Goal: Information Seeking & Learning: Learn about a topic

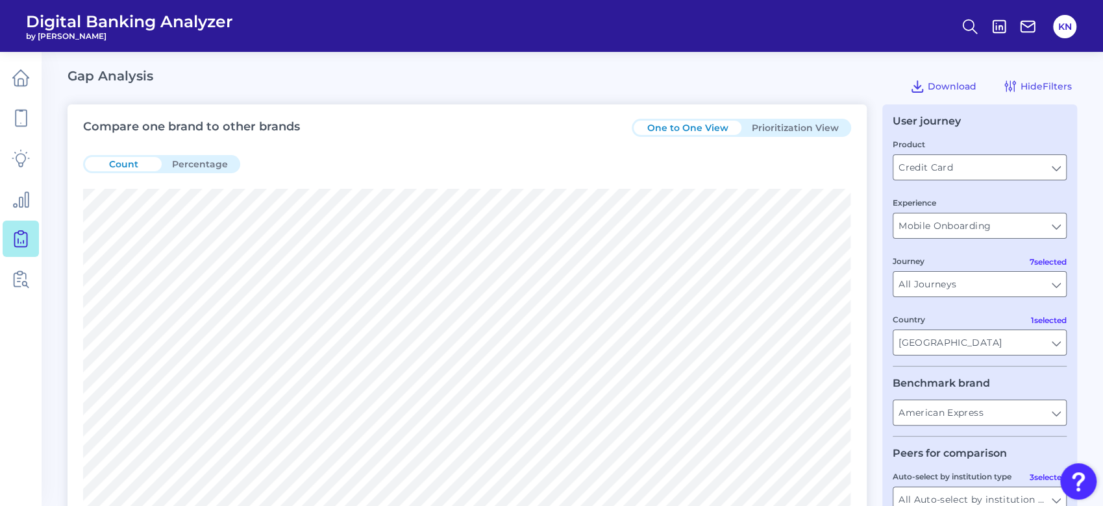
click at [780, 121] on button "Prioritization View" at bounding box center [795, 128] width 108 height 14
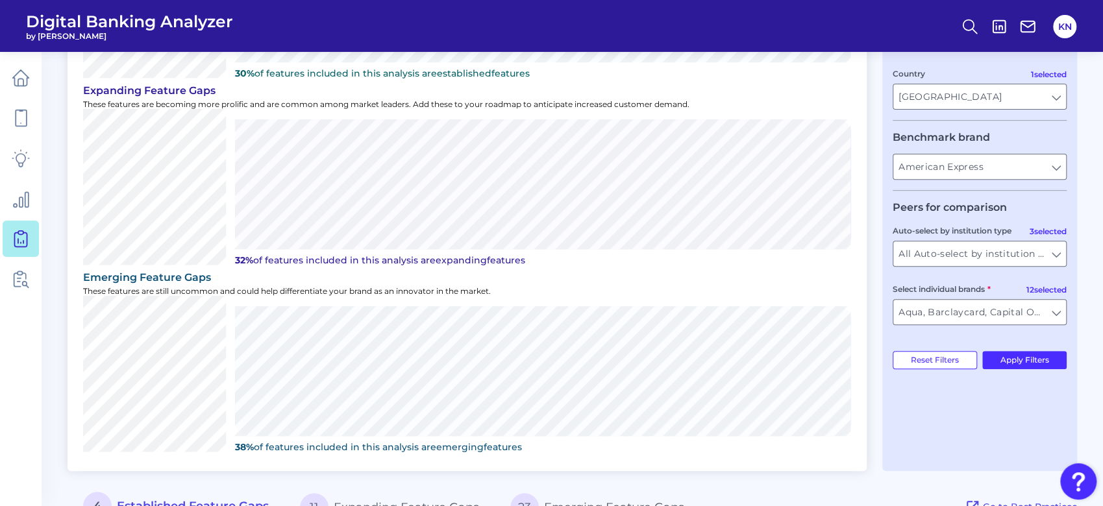
scroll to position [538, 0]
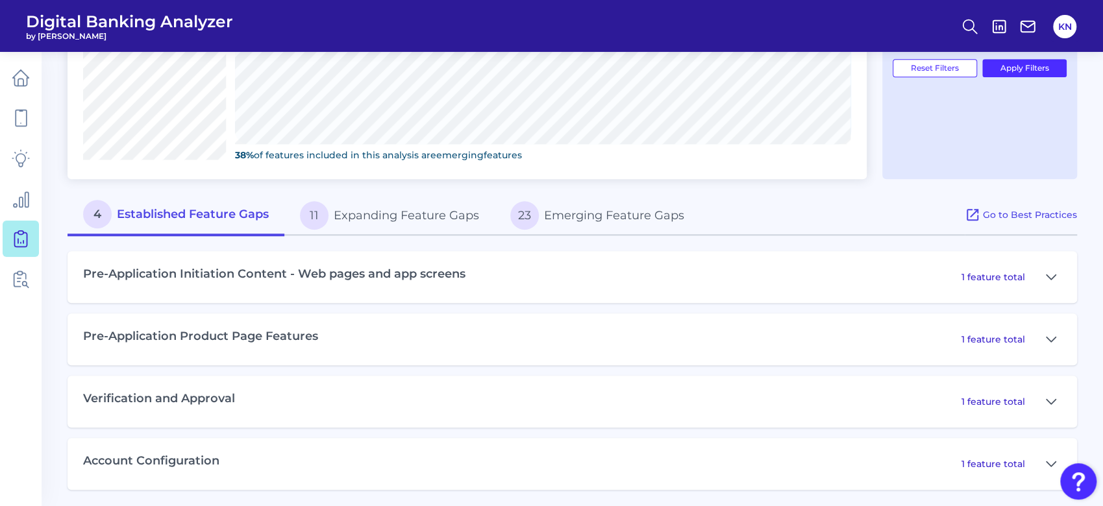
click at [243, 288] on div "Pre-Application Initiation Content - Web pages and app screens 1 feature total" at bounding box center [572, 277] width 1009 height 52
click at [1055, 277] on icon at bounding box center [1051, 277] width 10 height 16
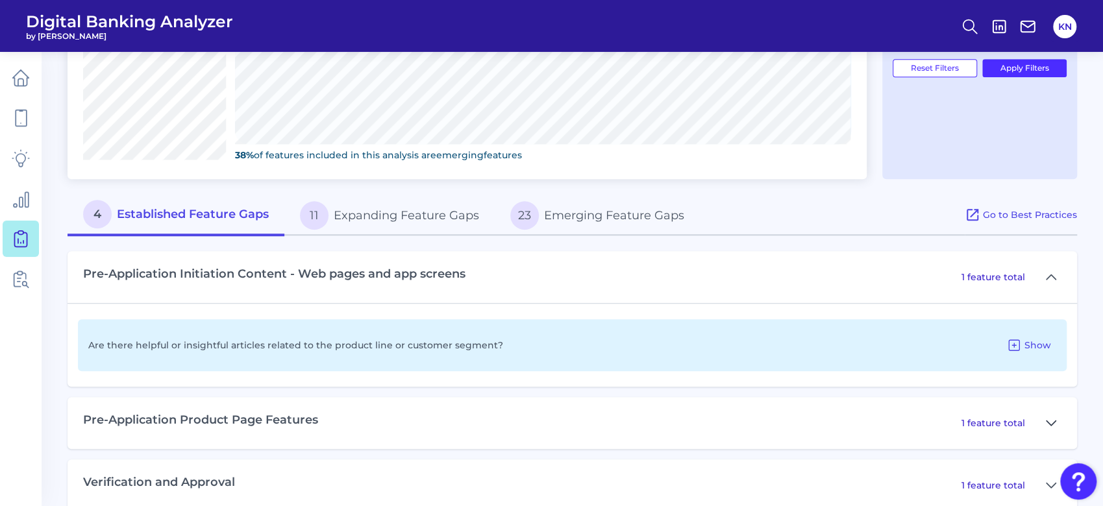
click at [1053, 421] on icon at bounding box center [1050, 423] width 9 height 5
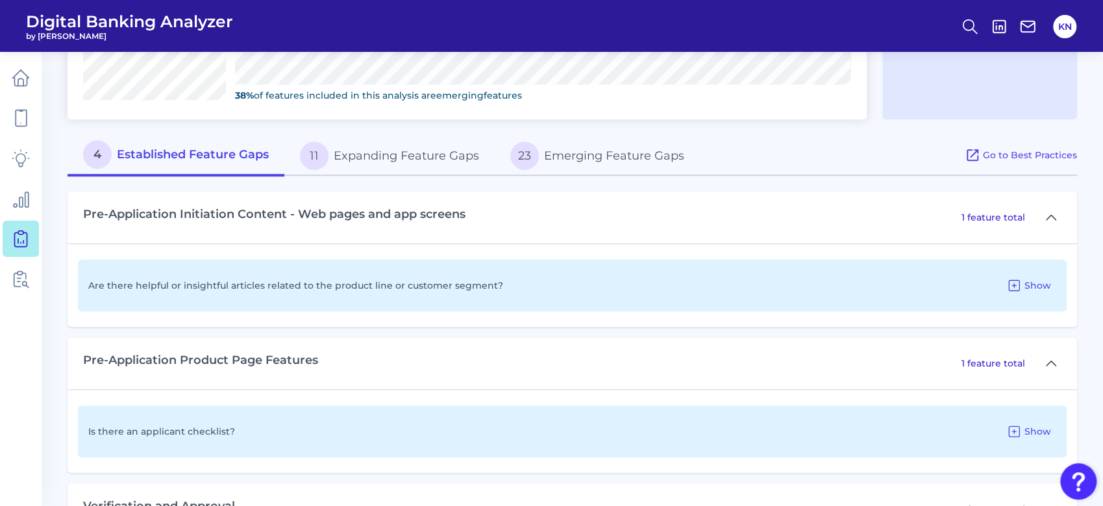
scroll to position [624, 0]
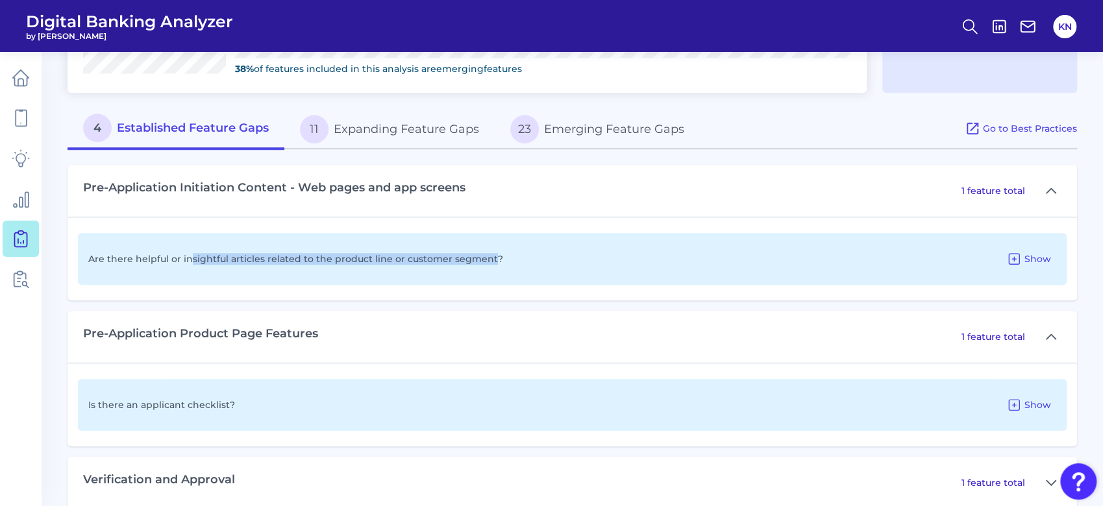
drag, startPoint x: 486, startPoint y: 259, endPoint x: 190, endPoint y: 227, distance: 297.7
click at [190, 227] on div "Are there helpful or insightful articles related to the product line or custome…" at bounding box center [572, 259] width 1009 height 84
click at [1033, 254] on span "Show" at bounding box center [1037, 259] width 27 height 12
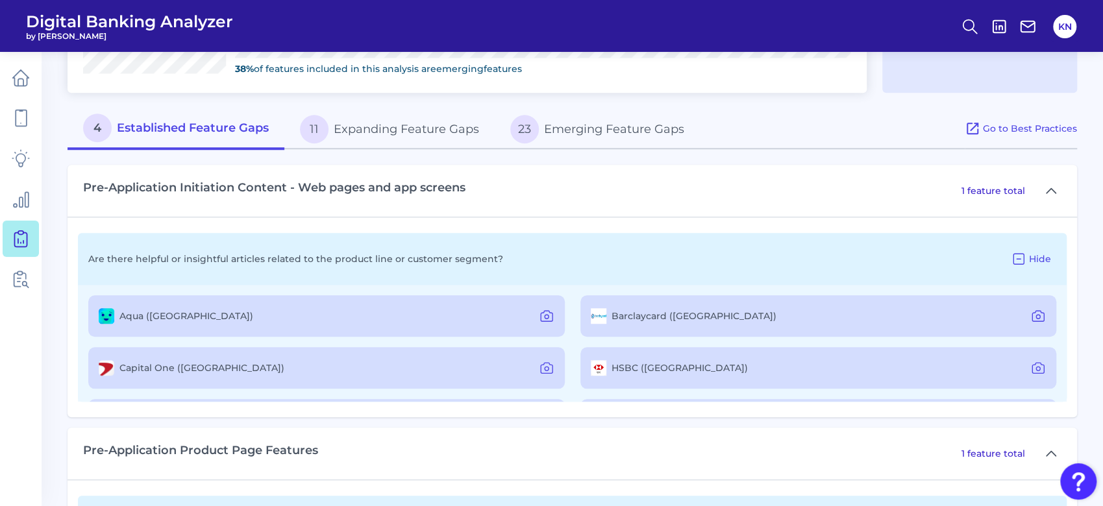
click at [135, 367] on label "Capital One ([GEOGRAPHIC_DATA])" at bounding box center [201, 368] width 165 height 12
click at [182, 369] on label "Capital One ([GEOGRAPHIC_DATA])" at bounding box center [201, 368] width 165 height 12
click at [545, 367] on icon at bounding box center [547, 368] width 16 height 16
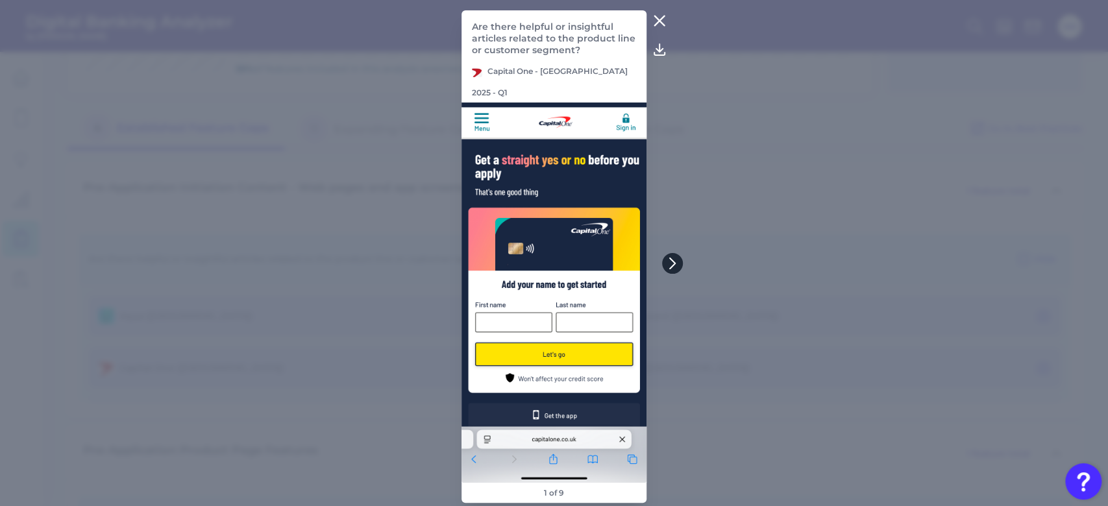
click at [672, 265] on icon at bounding box center [672, 263] width 5 height 10
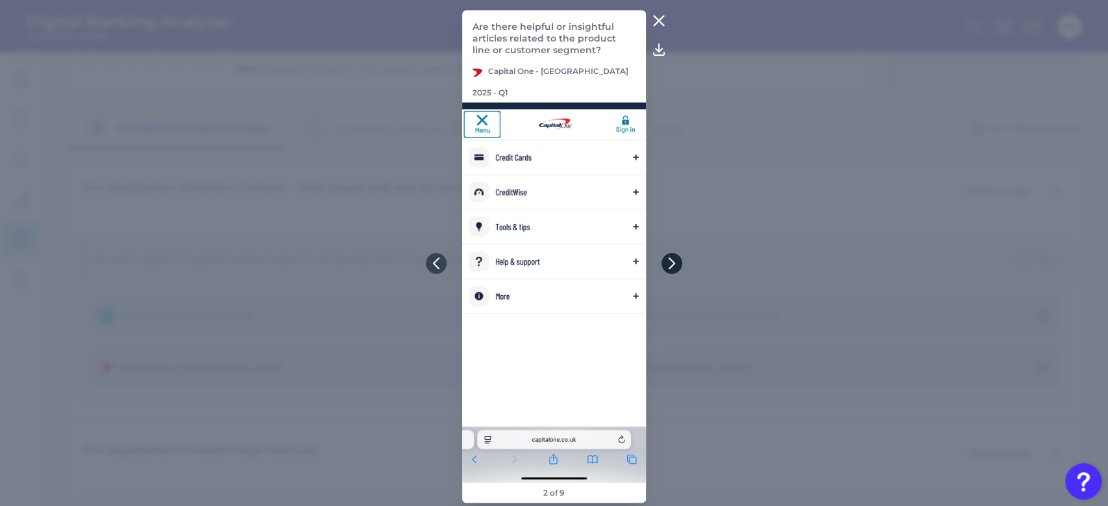
click at [672, 265] on icon at bounding box center [671, 263] width 5 height 10
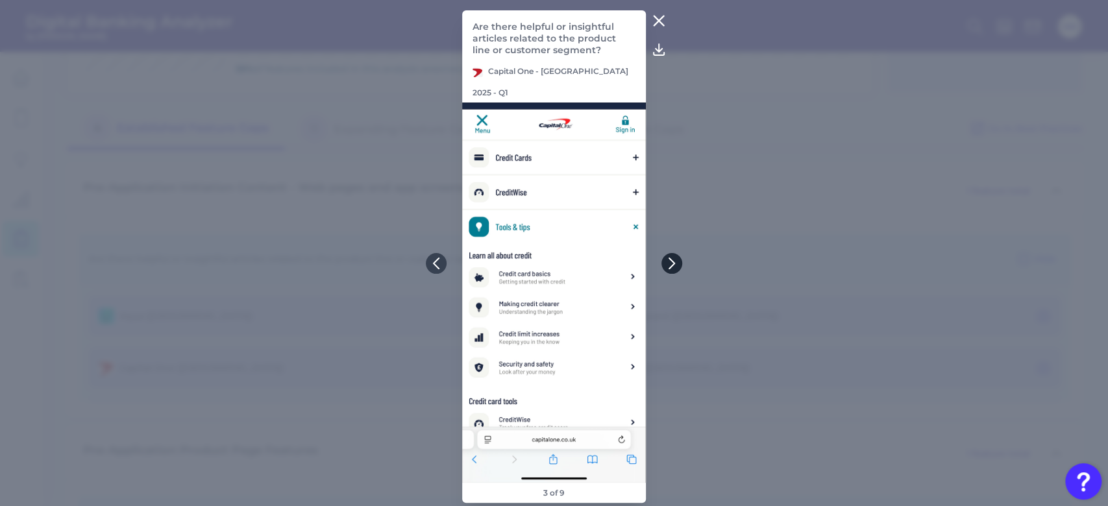
click at [672, 264] on icon at bounding box center [672, 264] width 12 height 12
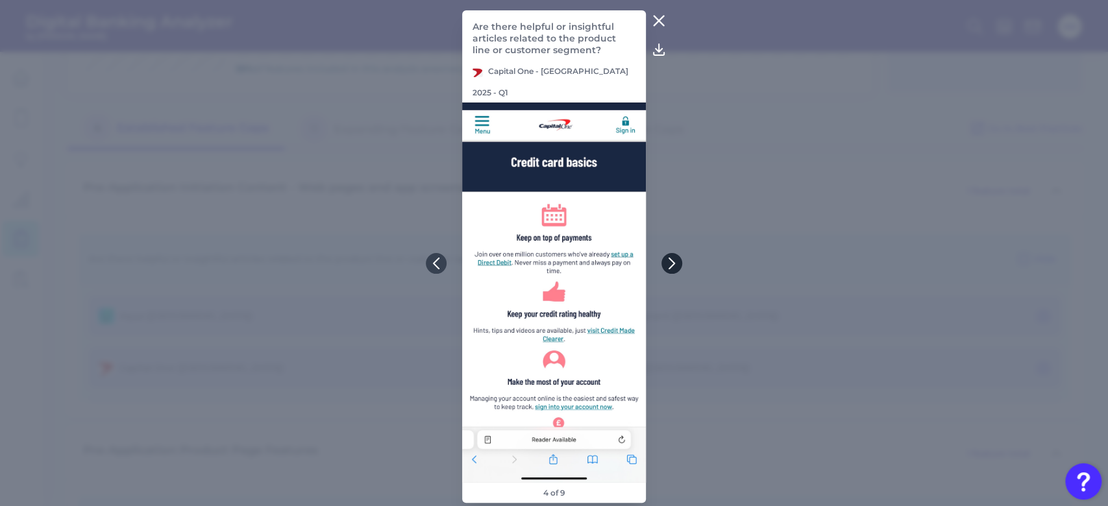
click at [672, 264] on icon at bounding box center [672, 264] width 12 height 12
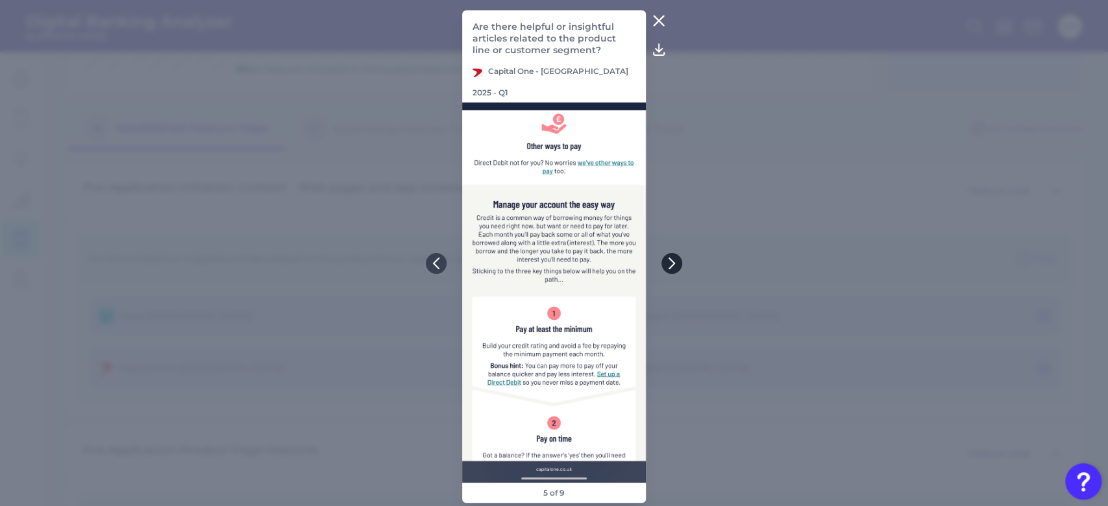
click at [672, 264] on icon at bounding box center [672, 264] width 12 height 12
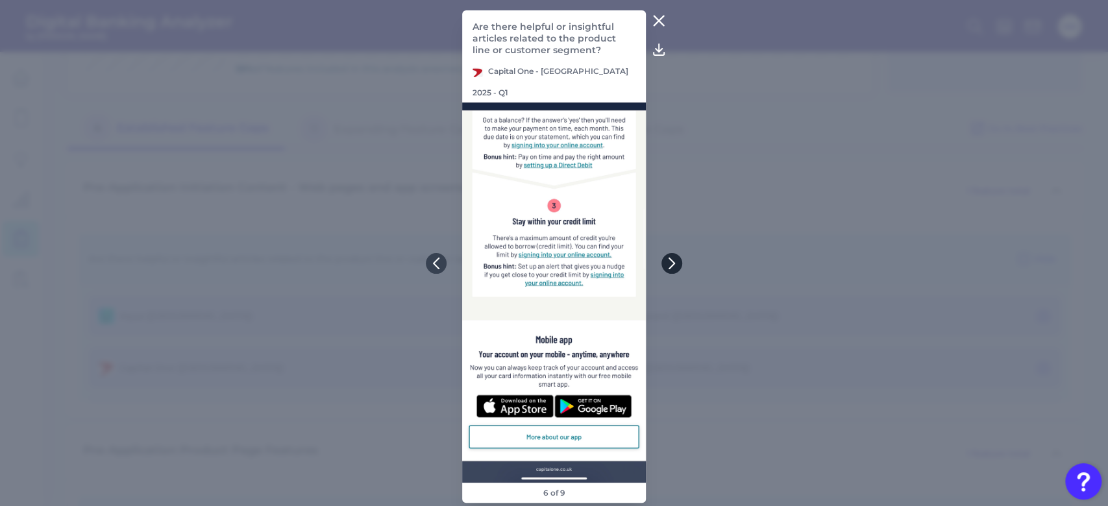
click at [672, 264] on icon at bounding box center [672, 264] width 12 height 12
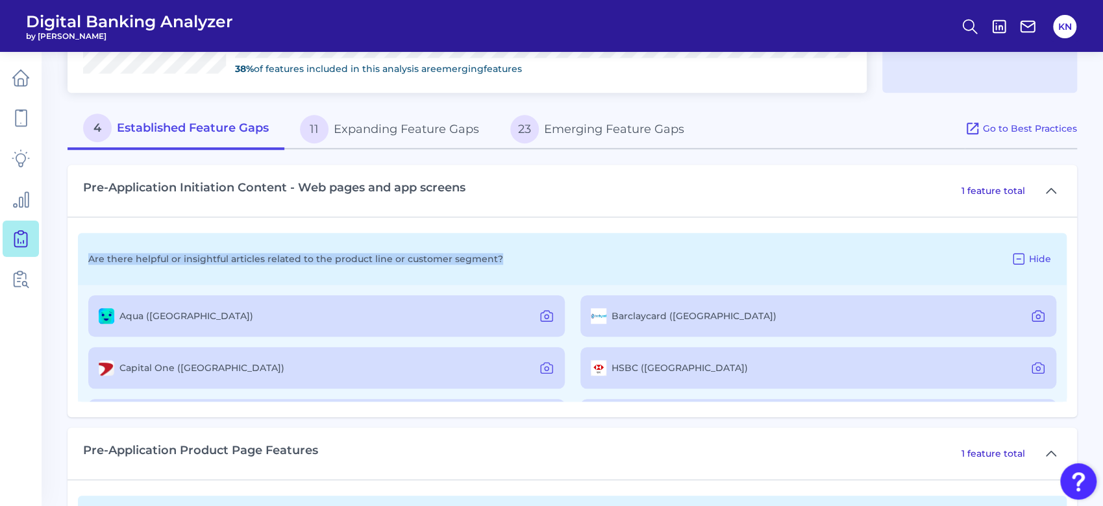
drag, startPoint x: 493, startPoint y: 258, endPoint x: 80, endPoint y: 247, distance: 413.0
click at [80, 247] on div "Are there helpful or insightful articles related to the product line or custome…" at bounding box center [572, 259] width 989 height 52
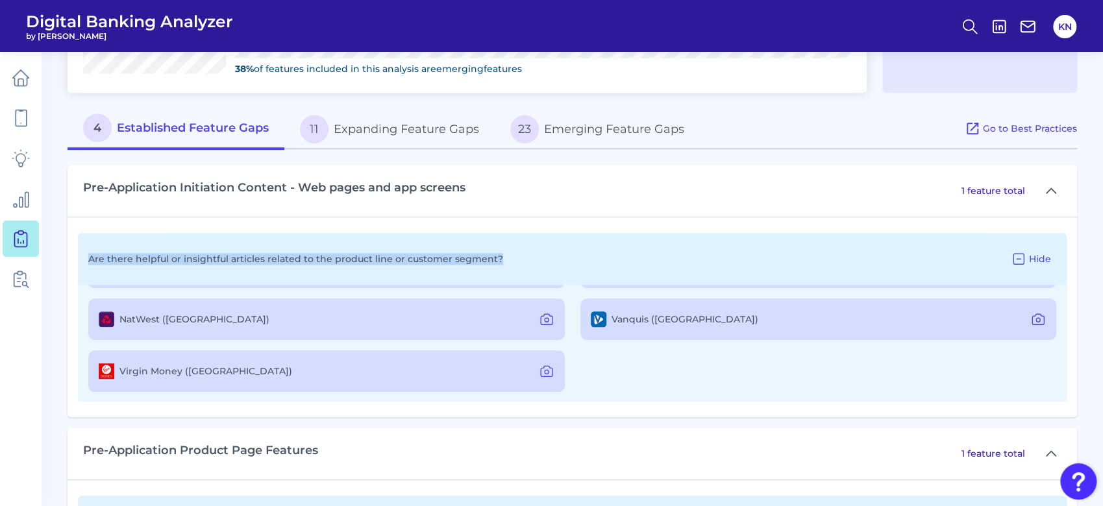
copy p "Are there helpful or insightful articles related to the product line or custome…"
